Goal: Task Accomplishment & Management: Use online tool/utility

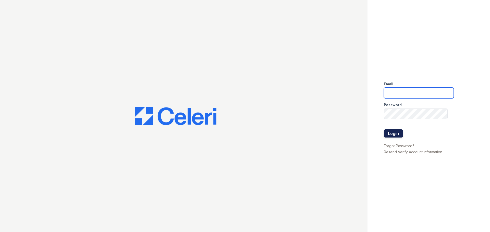
type input "[EMAIL_ADDRESS][DOMAIN_NAME]"
click at [399, 135] on button "Login" at bounding box center [393, 134] width 19 height 8
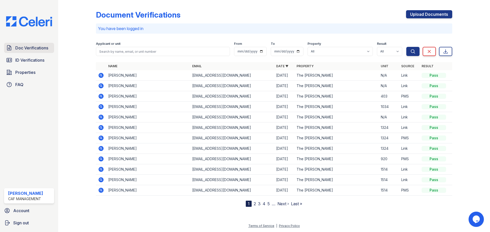
click at [26, 50] on span "Doc Verifications" at bounding box center [31, 48] width 33 height 6
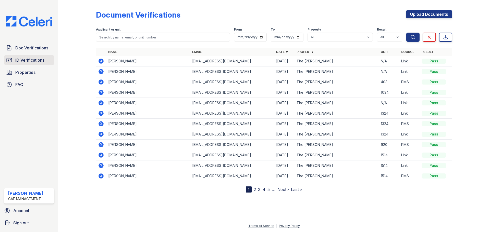
click at [37, 61] on span "ID Verifications" at bounding box center [29, 60] width 29 height 6
